Goal: Information Seeking & Learning: Learn about a topic

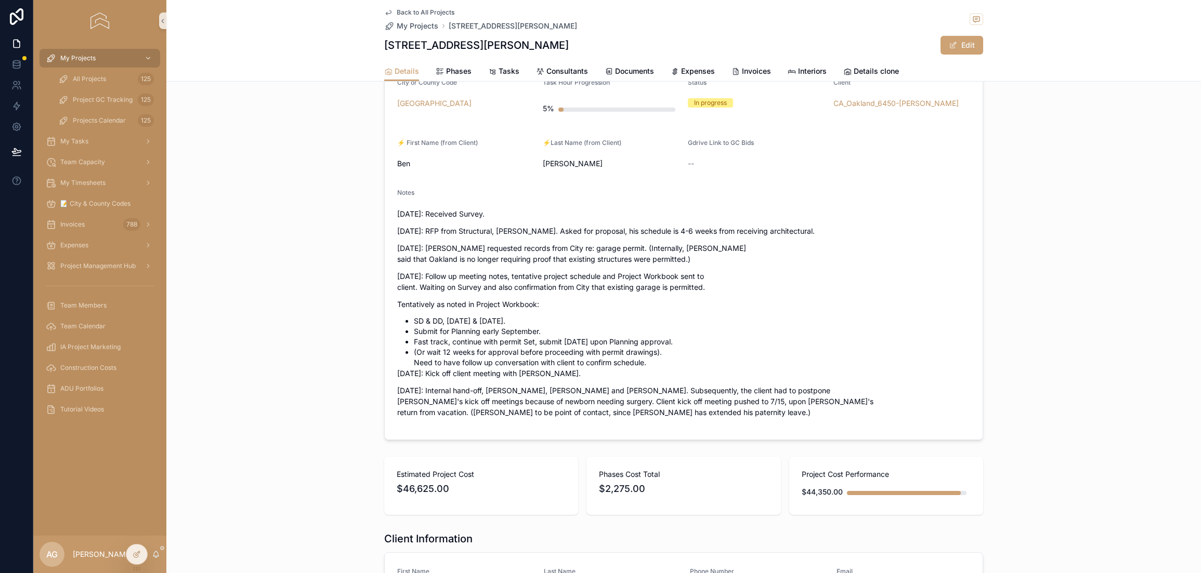
scroll to position [175, 0]
click at [468, 217] on p "[DATE]: Received Survey." at bounding box center [683, 216] width 573 height 11
click at [470, 235] on p "[DATE]: RFP from Structural, [PERSON_NAME]. Asked for proposal, his schedule is…" at bounding box center [683, 233] width 573 height 11
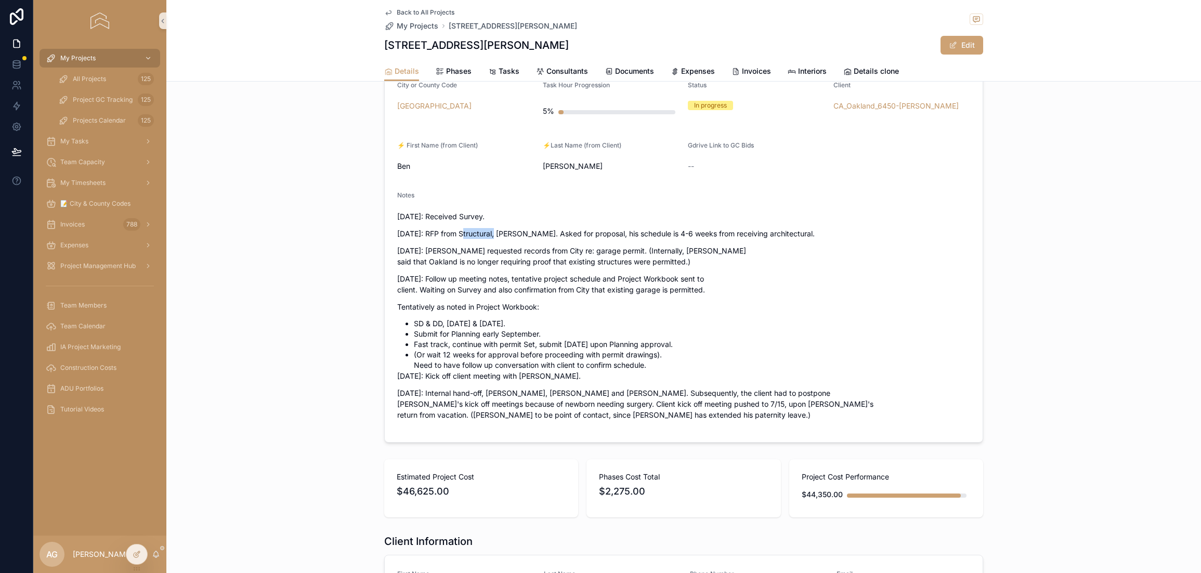
click at [470, 235] on p "[DATE]: RFP from Structural, [PERSON_NAME]. Asked for proposal, his schedule is…" at bounding box center [683, 233] width 573 height 11
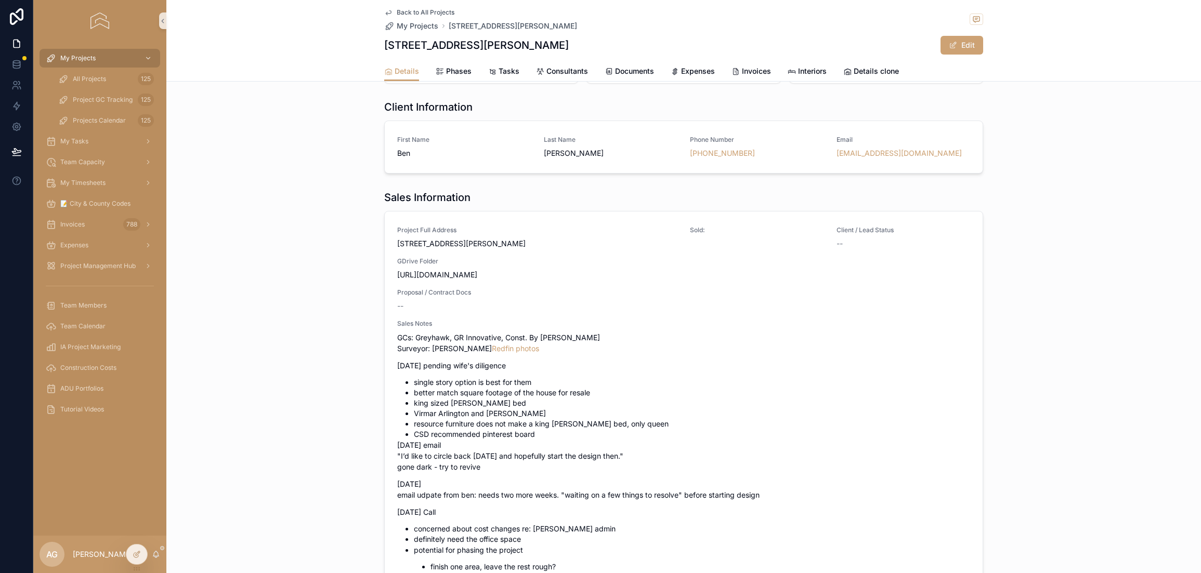
scroll to position [612, 0]
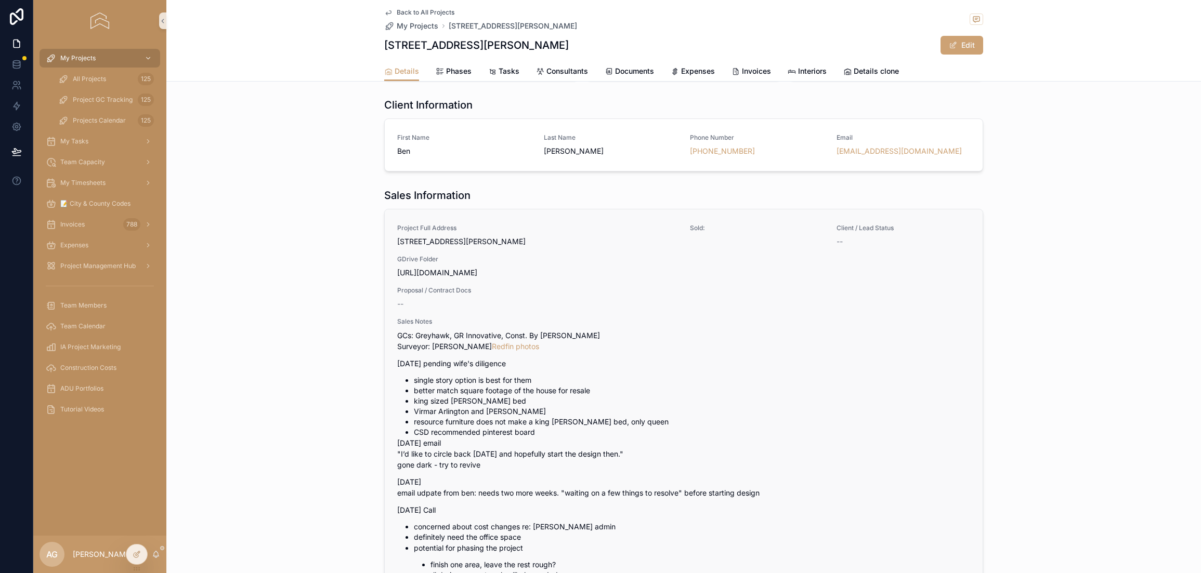
click at [461, 375] on li "single story option is best for them" at bounding box center [692, 380] width 556 height 10
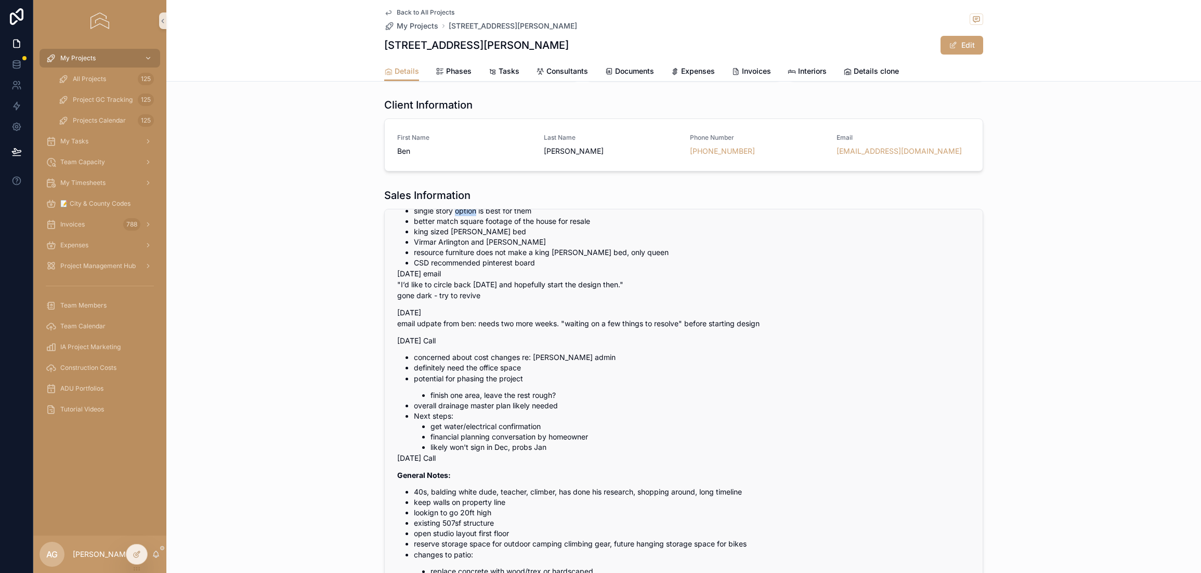
scroll to position [191, 0]
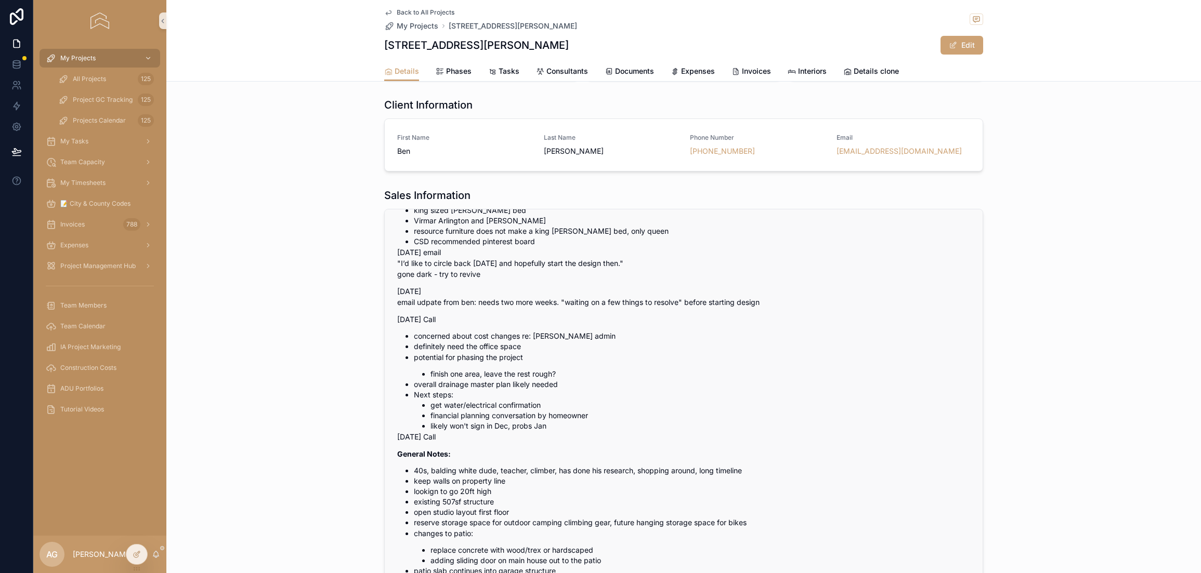
click at [518, 479] on li "keep walls on property line" at bounding box center [692, 481] width 556 height 10
click at [523, 469] on li "40s, balding white dude, teacher, climber, has done his research, shopping arou…" at bounding box center [692, 471] width 556 height 10
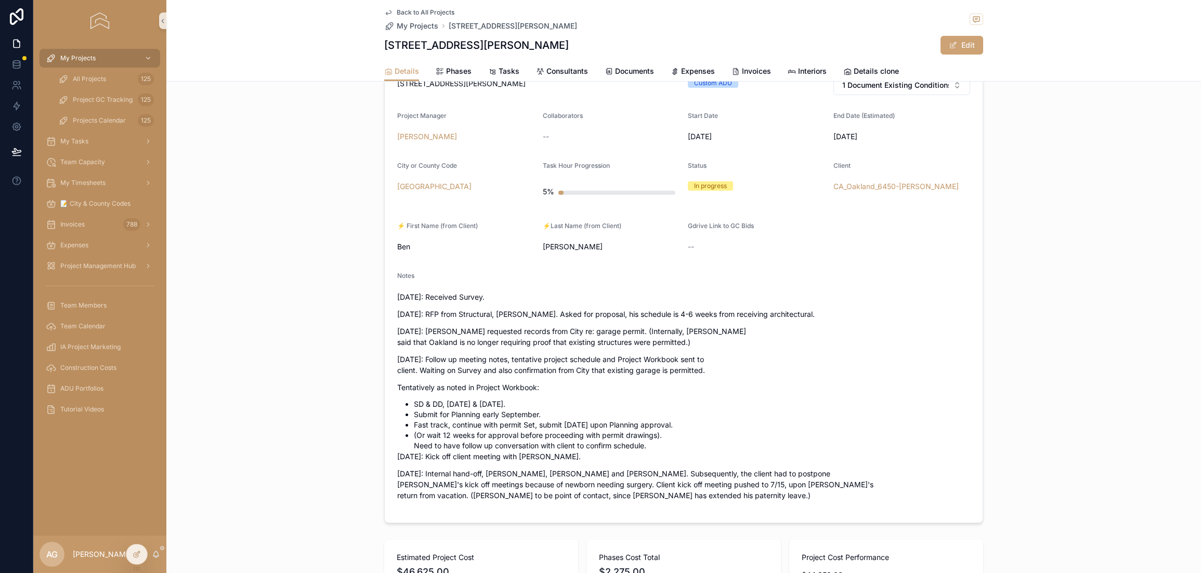
scroll to position [0, 0]
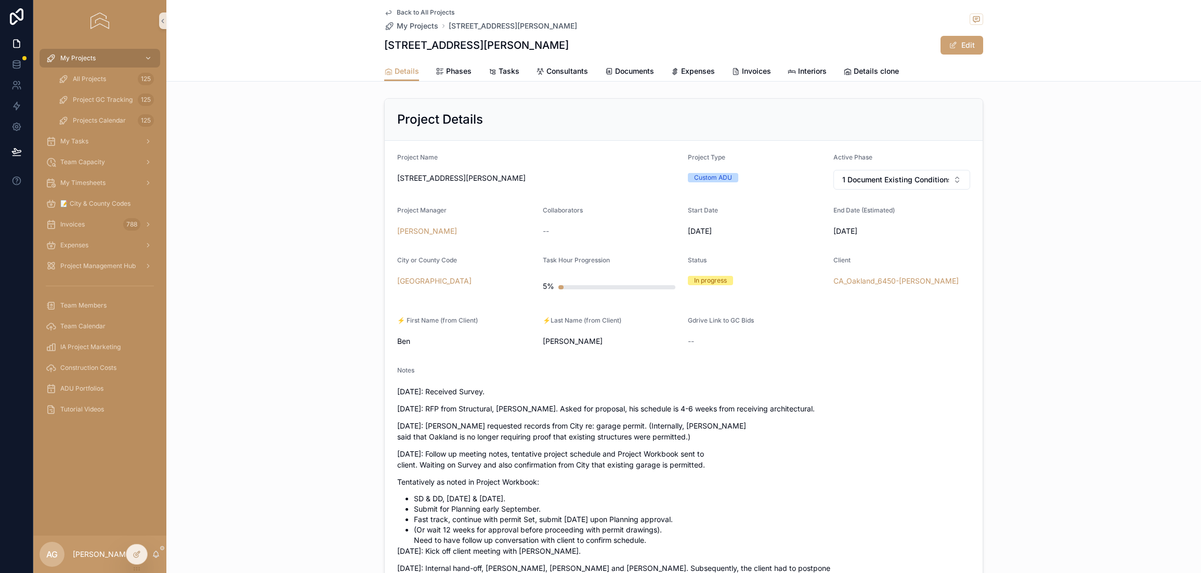
click at [318, 368] on div "Project Details Project Name [STREET_ADDRESS][PERSON_NAME] Project Type Custom …" at bounding box center [683, 358] width 1034 height 528
click at [1098, 365] on div "Project Details Project Name [STREET_ADDRESS][PERSON_NAME] Project Type Custom …" at bounding box center [683, 358] width 1034 height 528
